Goal: Task Accomplishment & Management: Manage account settings

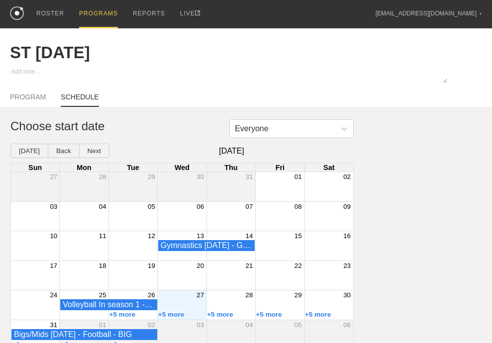
scroll to position [5, 0]
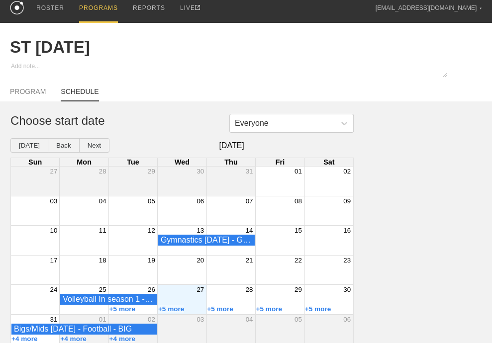
click at [84, 8] on div "PROGRAMS" at bounding box center [98, 9] width 39 height 28
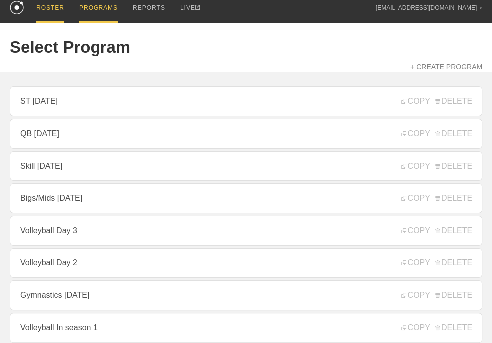
click at [63, 10] on div "ROSTER" at bounding box center [50, 9] width 28 height 28
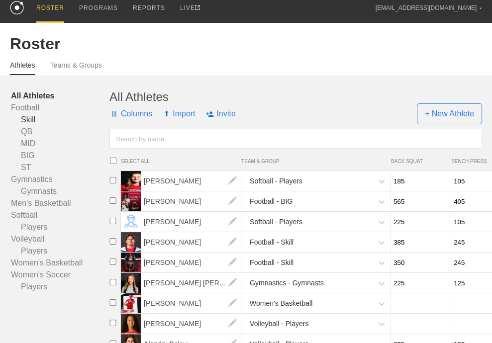
click at [32, 123] on link "Skill" at bounding box center [60, 120] width 98 height 12
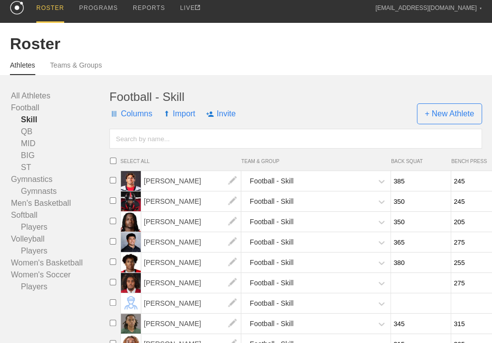
click at [133, 149] on input "text" at bounding box center [295, 139] width 372 height 20
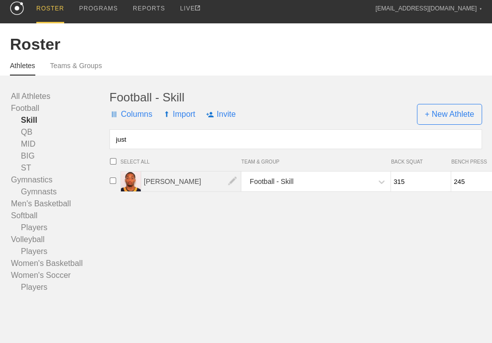
type input "just"
click at [186, 191] on span "[PERSON_NAME]" at bounding box center [191, 182] width 100 height 20
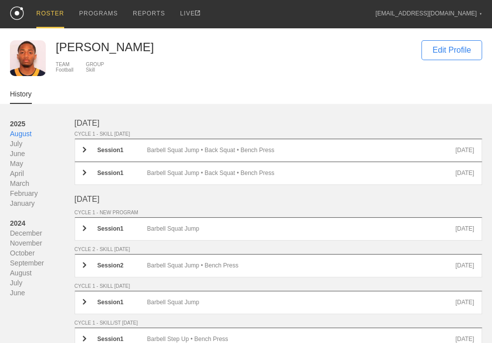
scroll to position [50, 0]
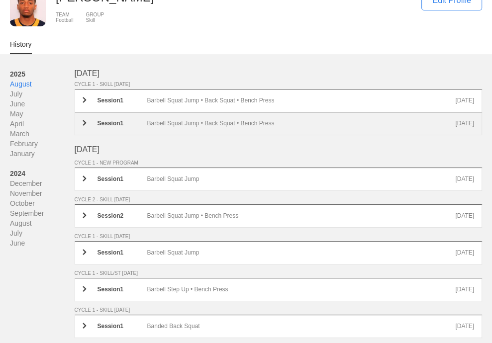
click at [215, 127] on div "Barbell Squat Jump • Back Squat • Bench Press" at bounding box center [301, 123] width 308 height 7
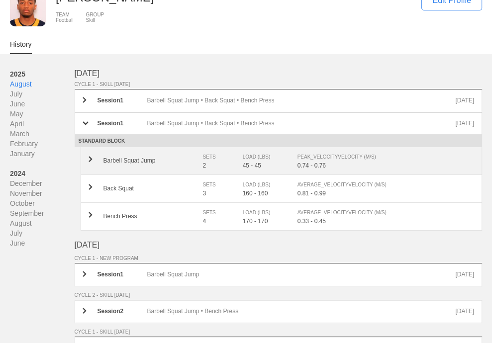
click at [214, 162] on div "SETS" at bounding box center [218, 157] width 30 height 10
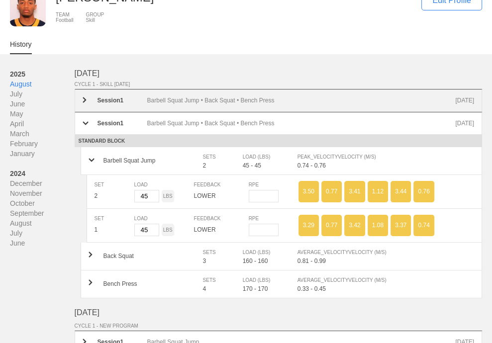
click at [219, 102] on div "Barbell Squat Jump • Back Squat • Bench Press" at bounding box center [301, 100] width 308 height 7
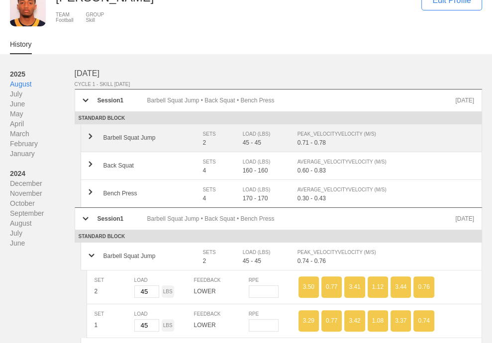
click at [213, 139] on div "SETS" at bounding box center [218, 134] width 30 height 10
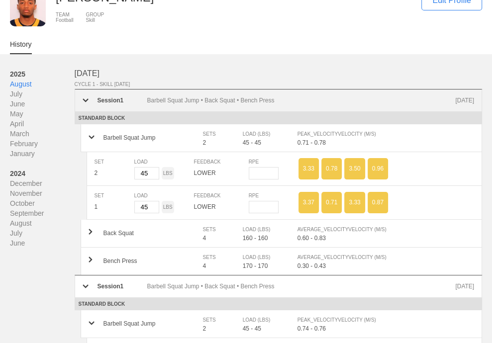
click at [92, 104] on div at bounding box center [90, 100] width 15 height 7
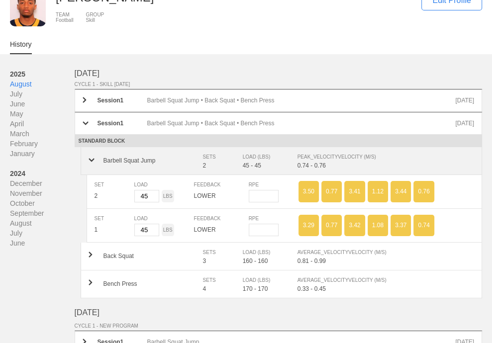
click at [92, 162] on img at bounding box center [91, 160] width 6 height 4
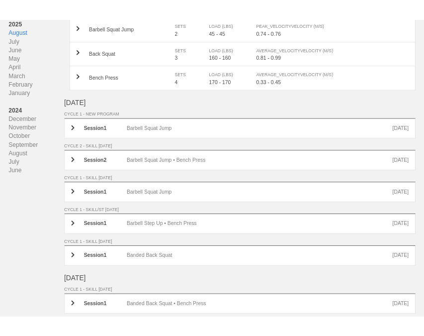
scroll to position [0, 0]
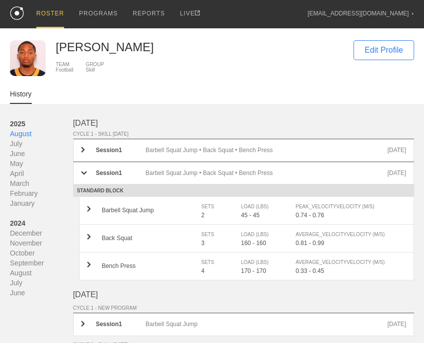
click at [45, 17] on div "ROSTER" at bounding box center [50, 14] width 28 height 28
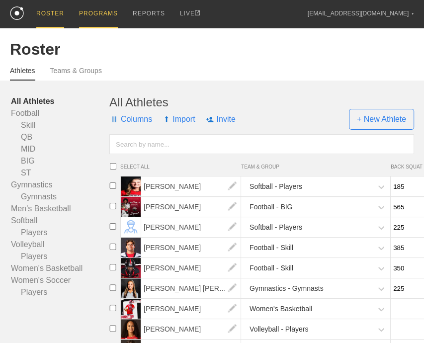
click at [104, 19] on div "PROGRAMS" at bounding box center [98, 14] width 39 height 28
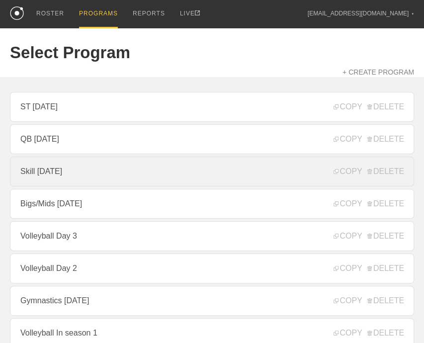
click at [129, 176] on link "Skill [DATE]" at bounding box center [212, 172] width 404 height 30
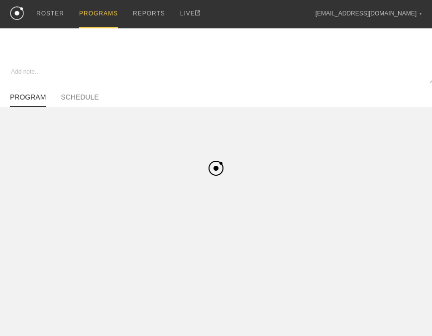
type textarea "x"
type input "Skill [DATE]"
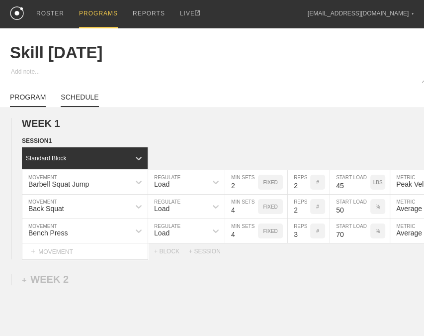
click at [93, 106] on link "SCHEDULE" at bounding box center [80, 100] width 38 height 14
type textarea "x"
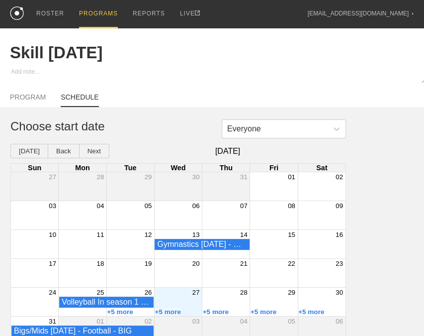
scroll to position [20, 0]
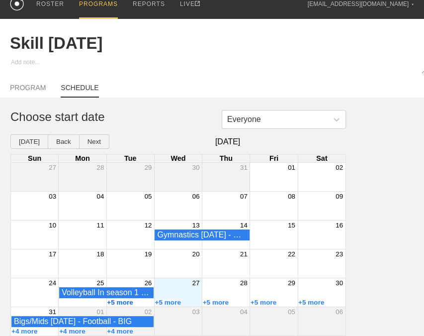
click at [127, 302] on button "+5 more" at bounding box center [120, 301] width 26 height 7
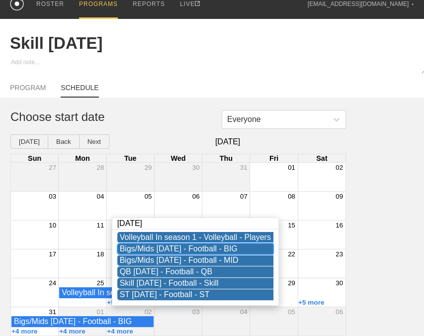
click at [153, 244] on div "Bigs/Mids [DATE] - Football - BIG" at bounding box center [195, 248] width 151 height 9
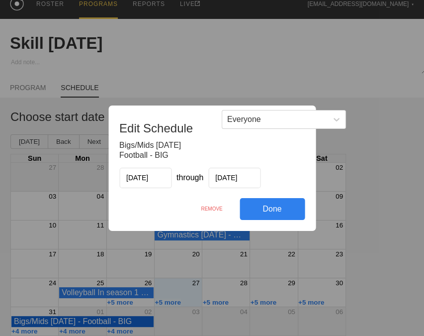
click at [220, 204] on div "REMOVE" at bounding box center [212, 208] width 56 height 21
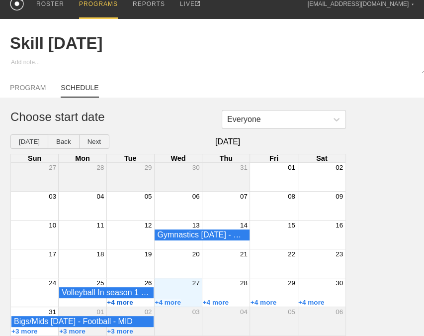
click at [122, 303] on button "+4 more" at bounding box center [120, 301] width 26 height 7
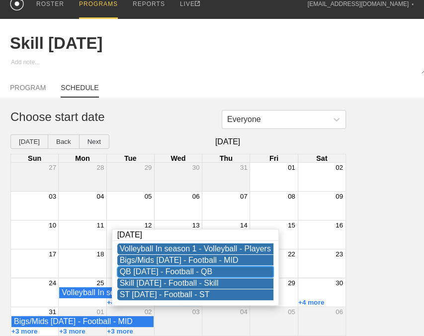
click at [160, 267] on div "QB [DATE] - Football - QB" at bounding box center [195, 271] width 151 height 9
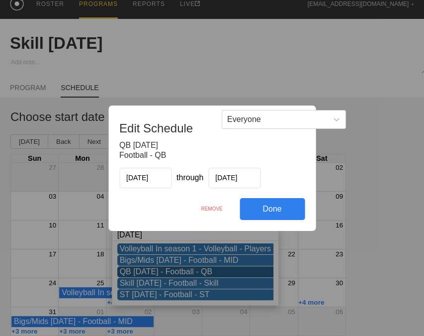
click at [213, 205] on div "REMOVE" at bounding box center [212, 208] width 56 height 21
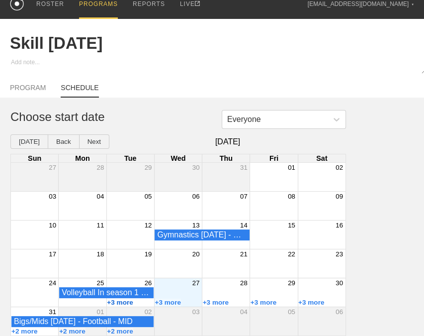
click at [121, 304] on button "+3 more" at bounding box center [120, 301] width 26 height 7
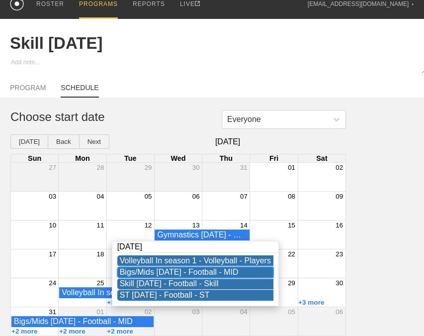
click at [150, 267] on div "Bigs/Mids [DATE] - Football - MID" at bounding box center [195, 271] width 151 height 9
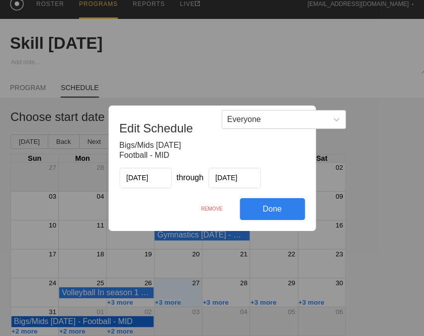
click at [217, 207] on div "REMOVE" at bounding box center [212, 208] width 56 height 21
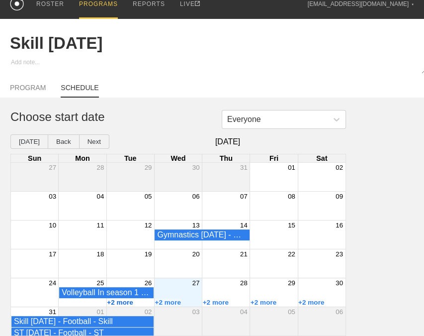
click at [122, 303] on button "+2 more" at bounding box center [120, 301] width 26 height 7
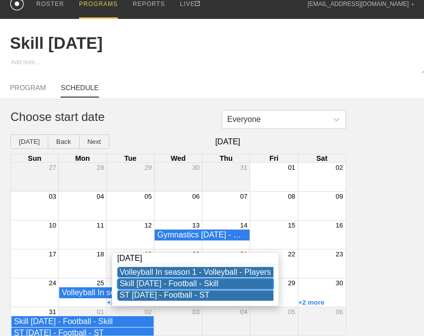
click at [156, 279] on div "Skill [DATE] - Football - Skill" at bounding box center [195, 283] width 151 height 9
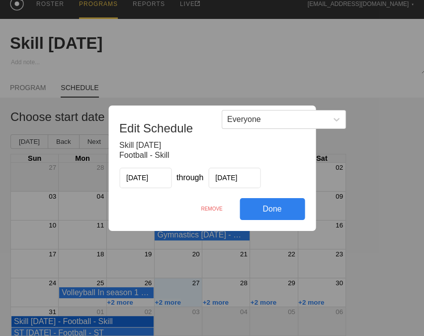
click at [205, 209] on div "REMOVE" at bounding box center [212, 208] width 56 height 21
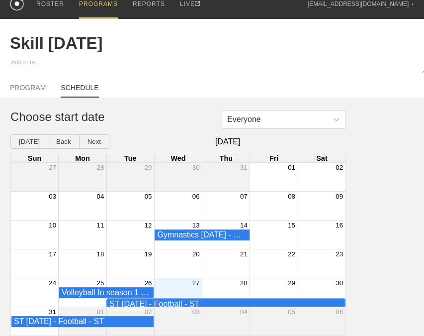
click at [128, 302] on div "ST [DATE] - Football - ST" at bounding box center [225, 303] width 233 height 9
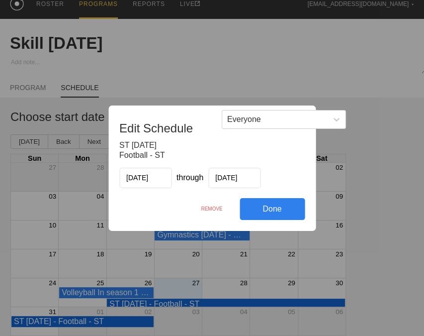
click at [213, 207] on div "REMOVE" at bounding box center [212, 208] width 56 height 21
